Goal: Task Accomplishment & Management: Use online tool/utility

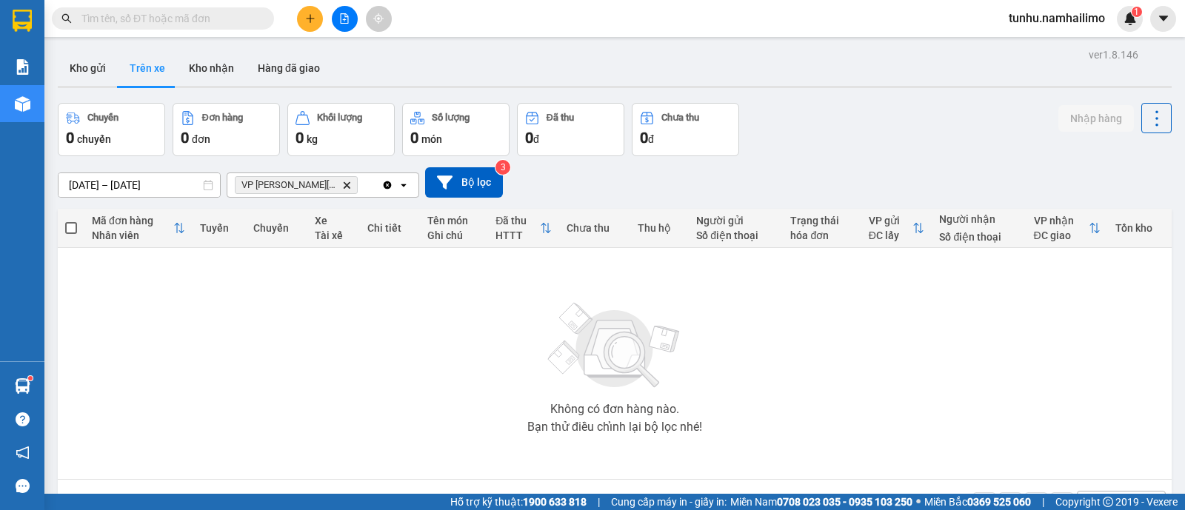
click at [142, 63] on button "Trên xe" at bounding box center [147, 68] width 59 height 36
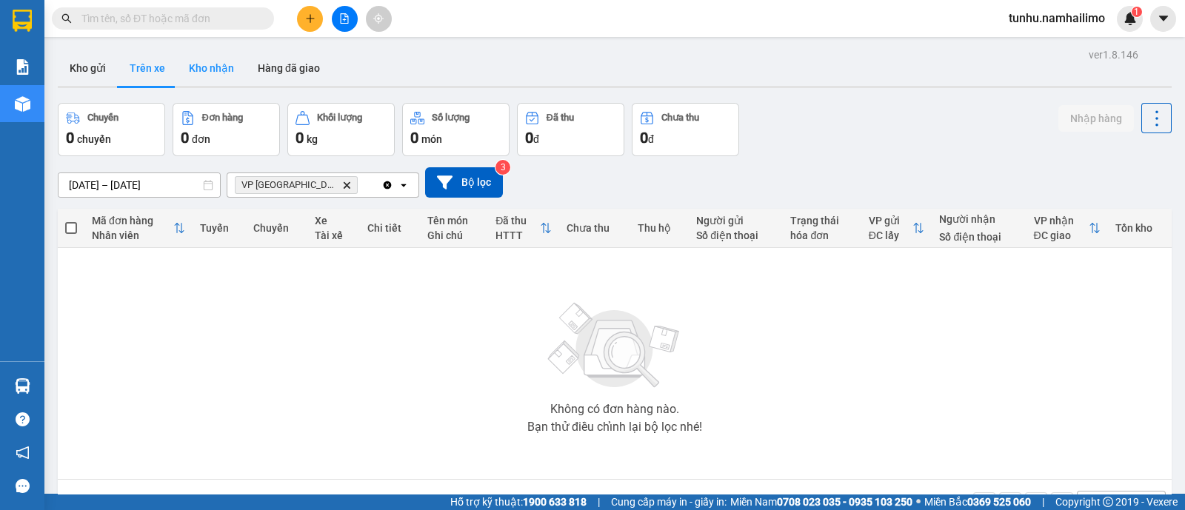
click at [221, 72] on button "Kho nhận" at bounding box center [211, 68] width 69 height 36
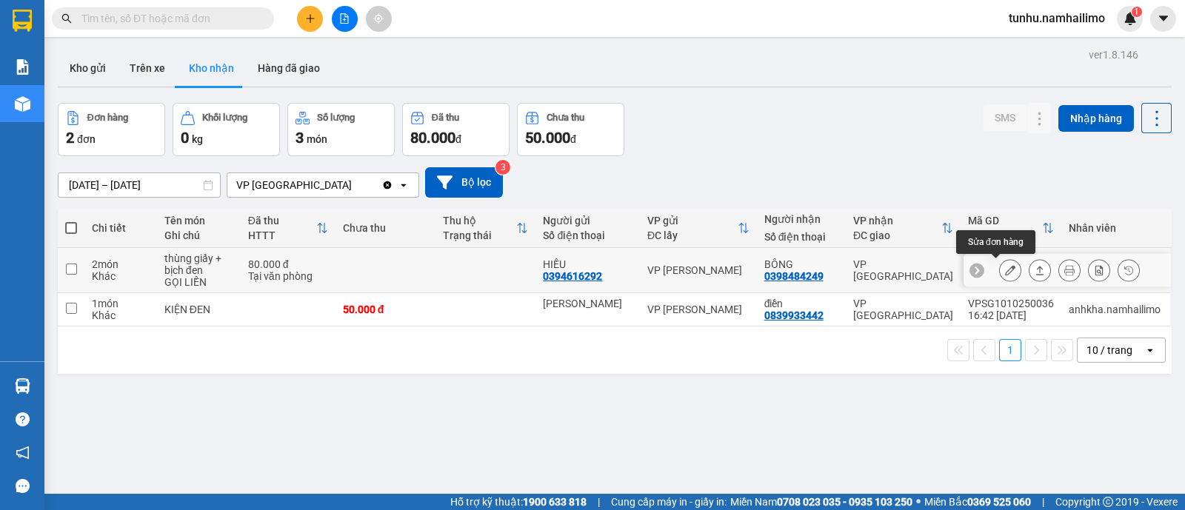
click at [1005, 270] on icon at bounding box center [1010, 270] width 10 height 10
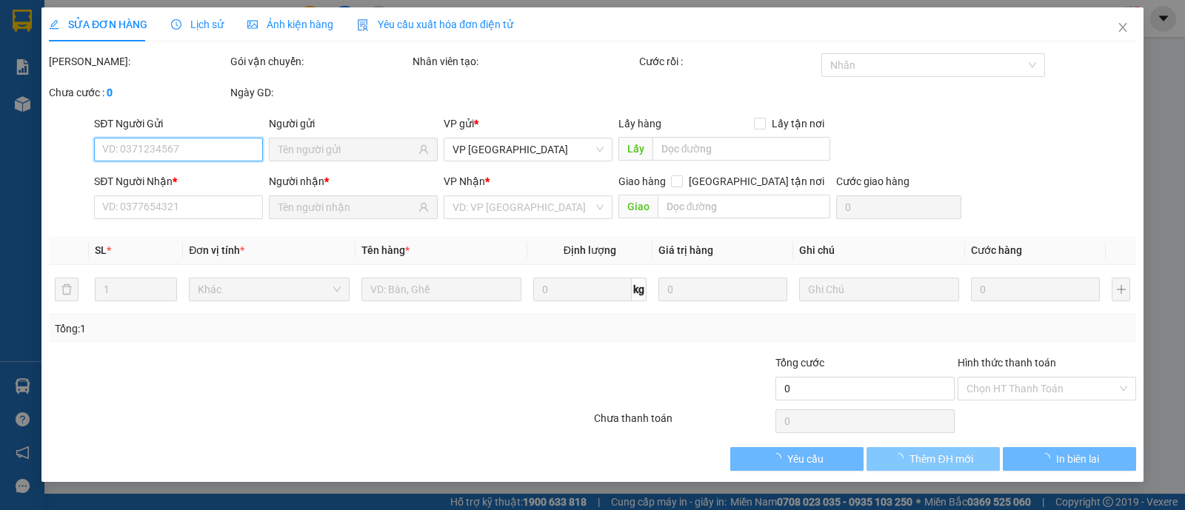
type input "0394616292"
type input "HIẾU"
type input "0398484249"
type input "BÔNG"
type input "80.000"
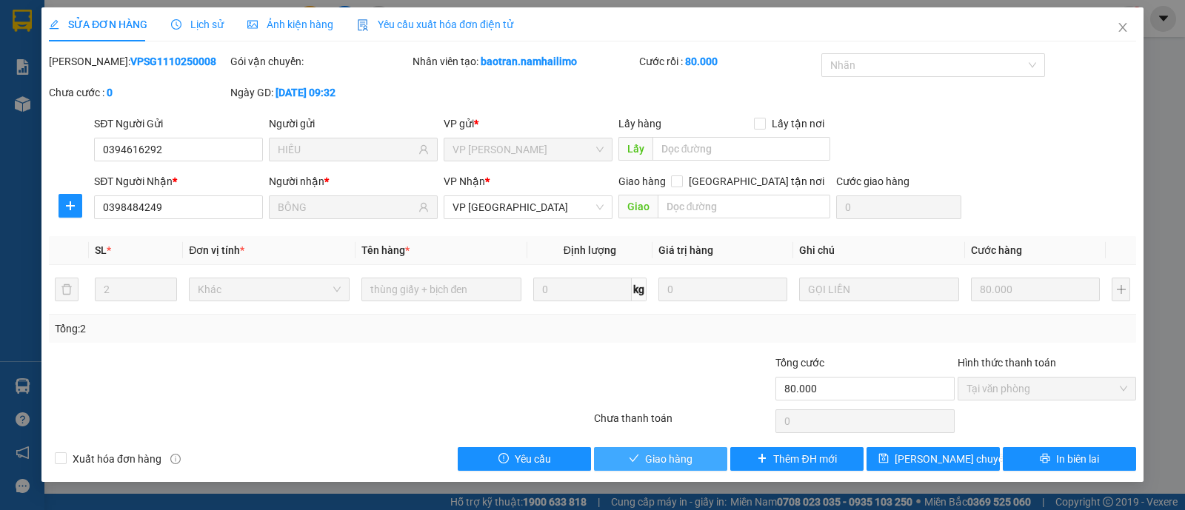
click at [683, 454] on span "Giao hàng" at bounding box center [668, 459] width 47 height 16
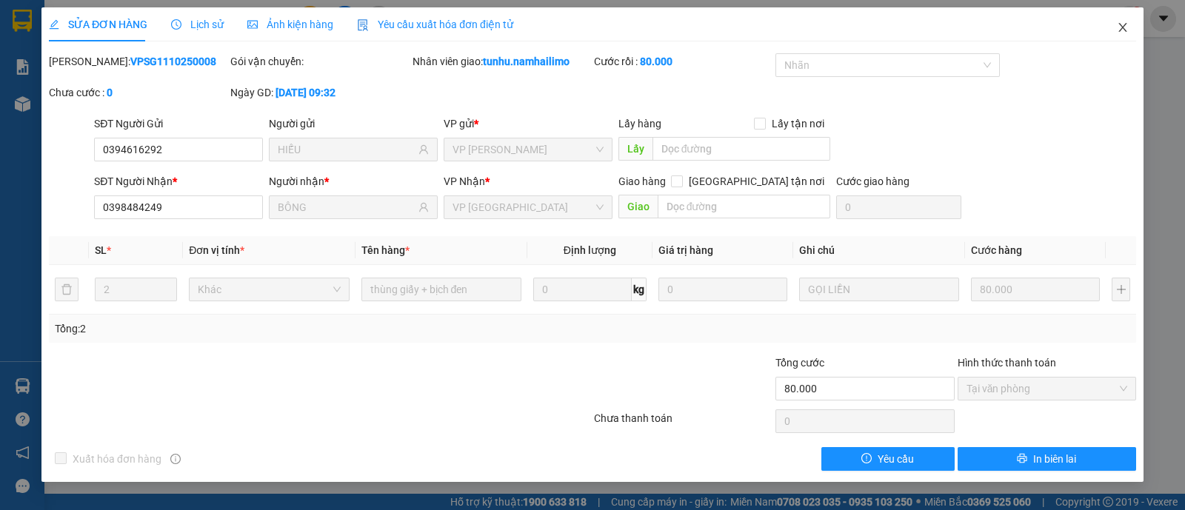
click at [1129, 21] on span "Close" at bounding box center [1122, 27] width 41 height 41
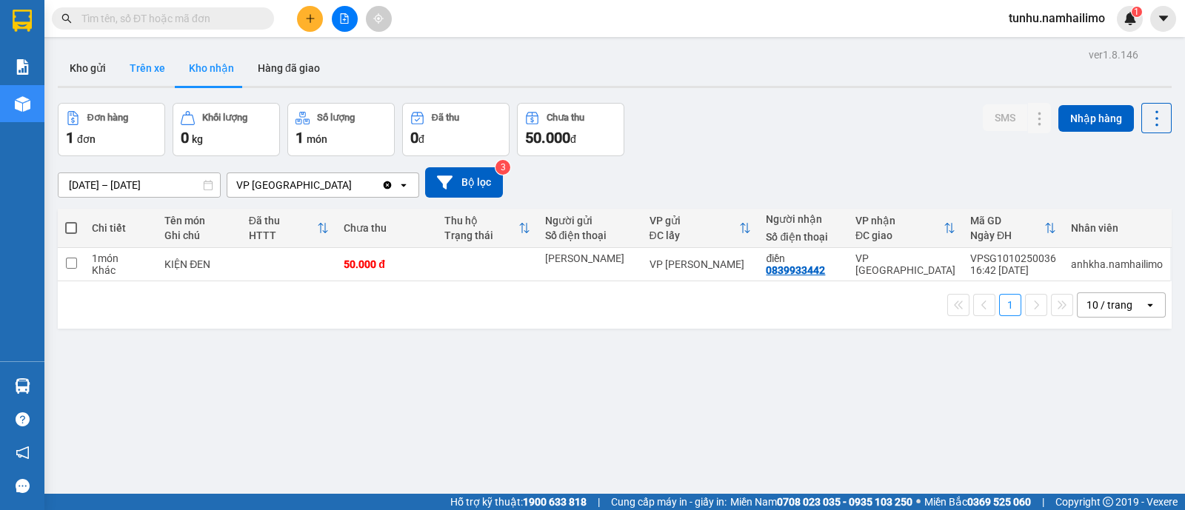
click at [152, 76] on button "Trên xe" at bounding box center [147, 68] width 59 height 36
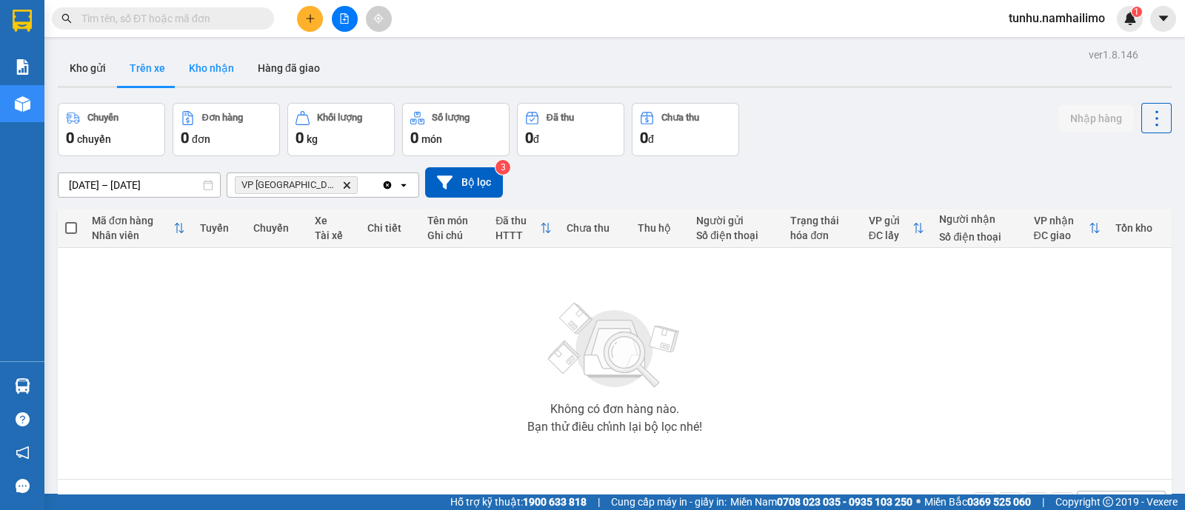
click at [222, 67] on button "Kho nhận" at bounding box center [211, 68] width 69 height 36
